Goal: Transaction & Acquisition: Book appointment/travel/reservation

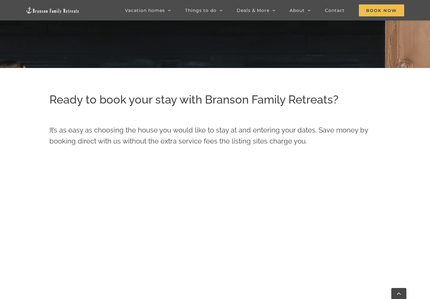
scroll to position [249, 0]
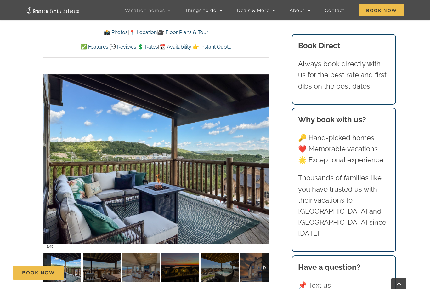
scroll to position [464, 0]
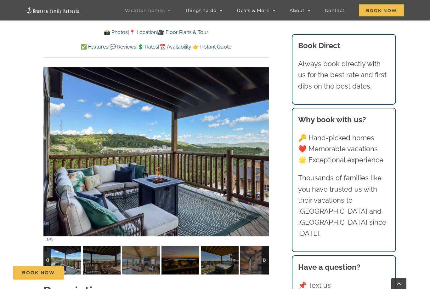
click at [245, 145] on div at bounding box center [155, 151] width 225 height 185
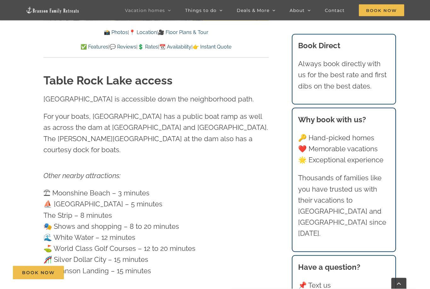
scroll to position [1813, 0]
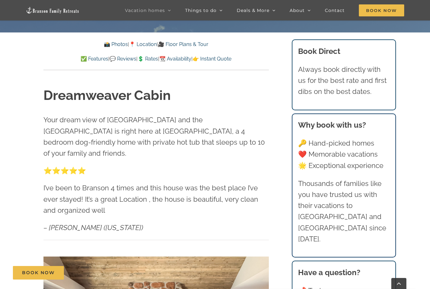
click at [152, 59] on link "💲 Rates" at bounding box center [148, 59] width 20 height 6
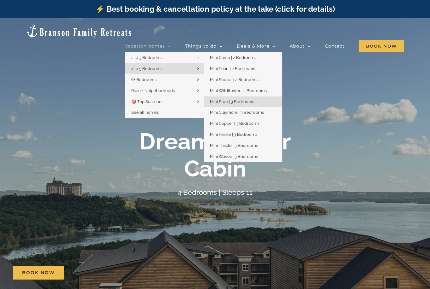
click at [264, 110] on span "Mini Claymore | 3 Bedrooms" at bounding box center [237, 112] width 54 height 5
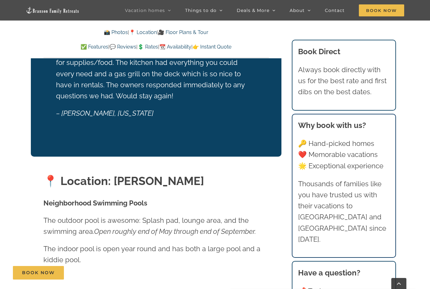
scroll to position [1352, 0]
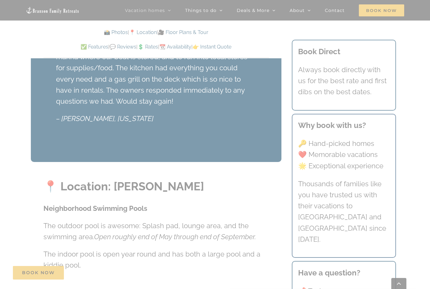
click at [11, 132] on div at bounding box center [215, 144] width 430 height 289
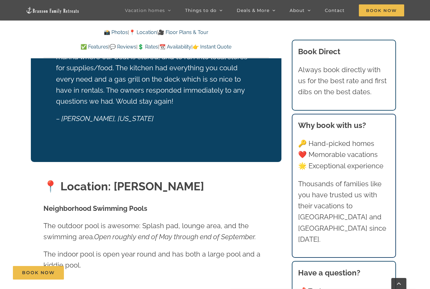
click at [151, 48] on link "💲 Rates" at bounding box center [148, 47] width 20 height 6
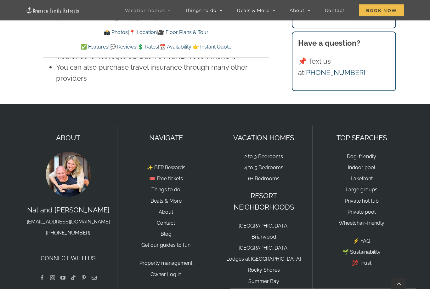
scroll to position [4690, 0]
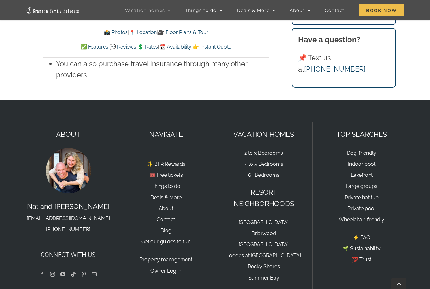
click at [370, 205] on link "Private pool" at bounding box center [362, 208] width 28 height 6
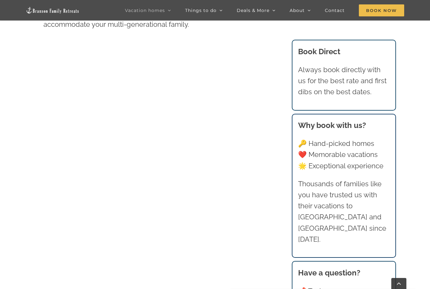
scroll to position [386, 0]
